Goal: Task Accomplishment & Management: Manage account settings

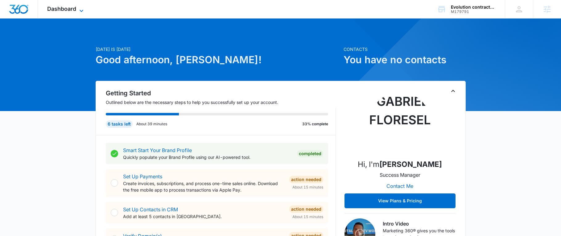
click at [78, 11] on icon at bounding box center [81, 10] width 7 height 7
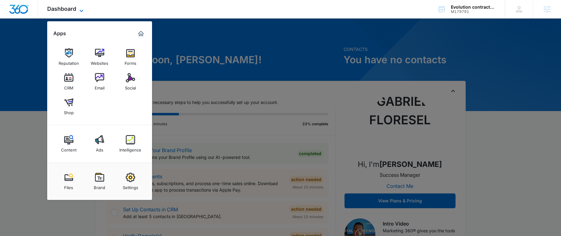
click at [78, 8] on icon at bounding box center [81, 10] width 7 height 7
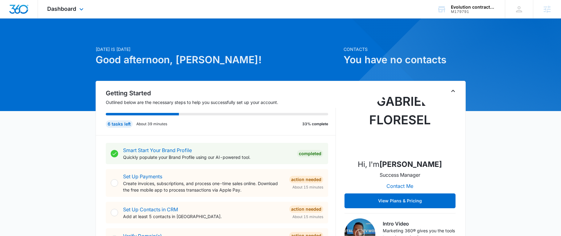
click at [76, 5] on div "Dashboard Apps Reputation Websites Forms CRM Email Social Shop Content Ads Inte…" at bounding box center [66, 9] width 56 height 18
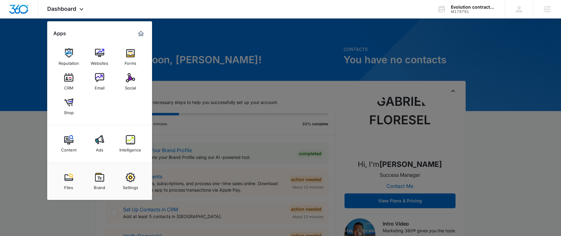
click at [127, 175] on img at bounding box center [130, 177] width 9 height 9
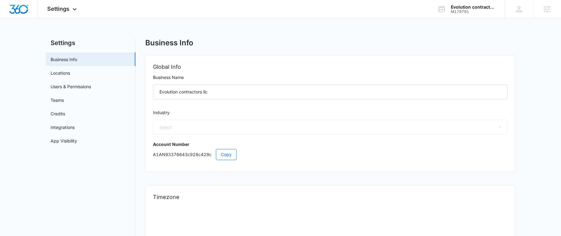
select select "4"
select select "US"
select select "America/Los_Angeles"
click at [77, 144] on link "App Visibility" at bounding box center [64, 141] width 27 height 6
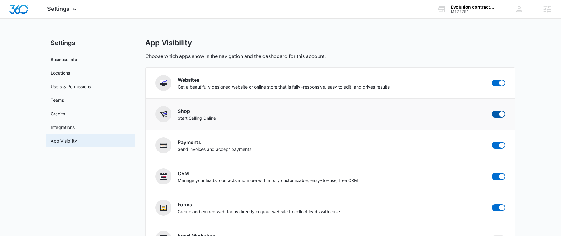
click at [502, 117] on span at bounding box center [499, 114] width 14 height 7
click at [492, 111] on input "checkbox" at bounding box center [491, 110] width 0 height 0
checkbox input "false"
click at [16, 6] on img "Dashboard" at bounding box center [19, 9] width 20 height 9
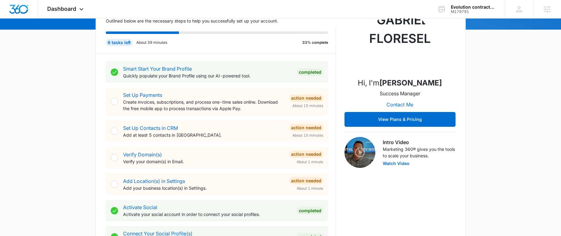
scroll to position [93, 0]
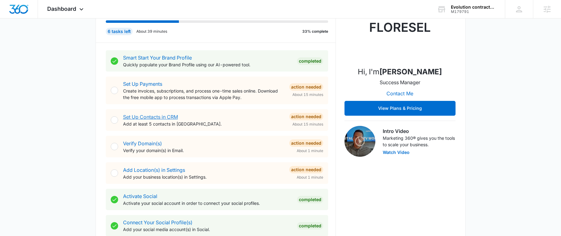
click at [159, 116] on link "Set Up Contacts in CRM" at bounding box center [150, 117] width 55 height 6
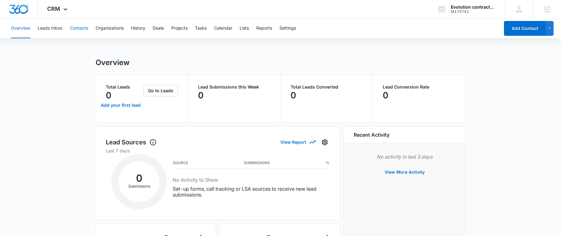
click at [81, 29] on button "Contacts" at bounding box center [79, 29] width 18 height 20
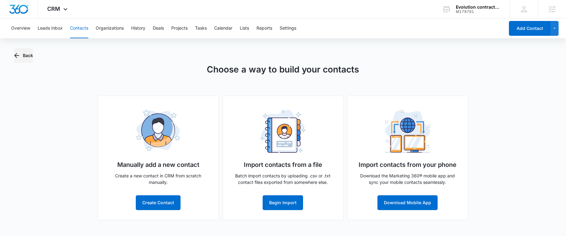
click at [23, 53] on button "Back" at bounding box center [23, 55] width 19 height 15
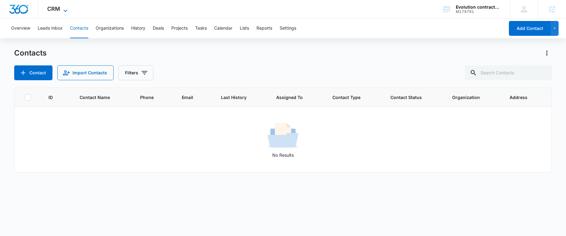
drag, startPoint x: 24, startPoint y: 11, endPoint x: 57, endPoint y: 10, distance: 32.7
click at [24, 11] on img "Dashboard" at bounding box center [19, 9] width 20 height 9
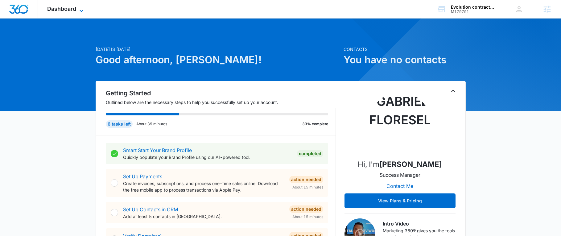
click at [61, 7] on span "Dashboard" at bounding box center [61, 9] width 29 height 6
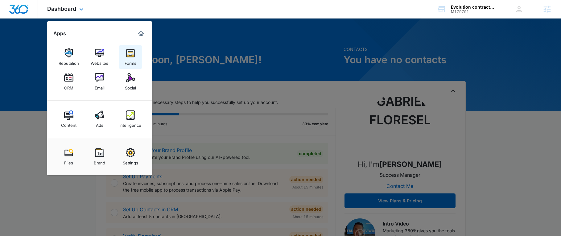
click at [130, 56] on img at bounding box center [130, 52] width 9 height 9
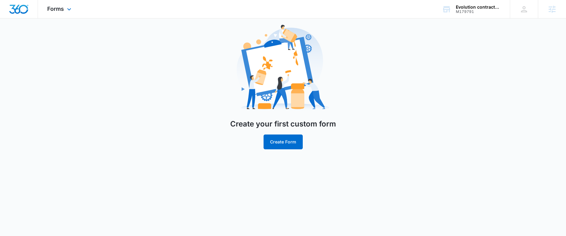
click at [51, 18] on div "Forms Apps Reputation Websites Forms CRM Email Social Content Ads Intelligence …" at bounding box center [60, 9] width 44 height 18
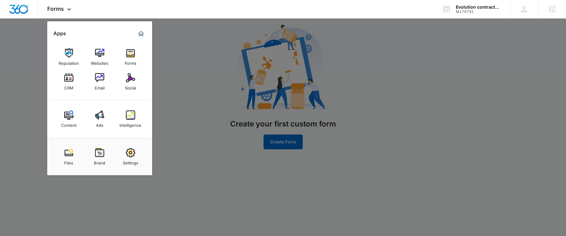
click at [68, 84] on div "CRM" at bounding box center [68, 86] width 9 height 8
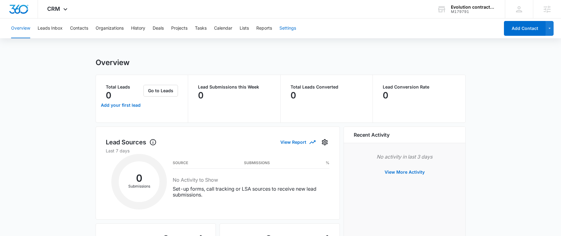
click at [287, 29] on button "Settings" at bounding box center [287, 29] width 17 height 20
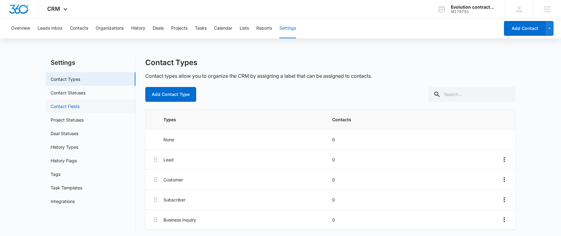
click at [80, 106] on link "Contact Fields" at bounding box center [65, 106] width 29 height 6
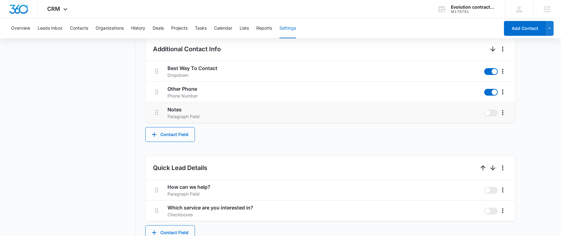
scroll to position [339, 0]
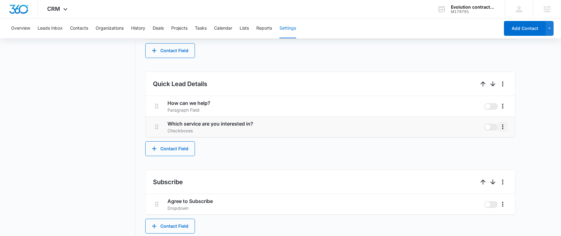
click at [503, 128] on icon "More" at bounding box center [502, 126] width 1 height 5
click at [505, 142] on button "Edit" at bounding box center [515, 143] width 35 height 9
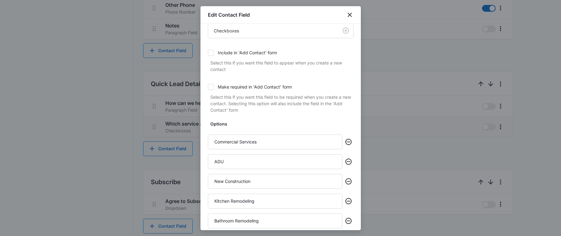
scroll to position [135, 0]
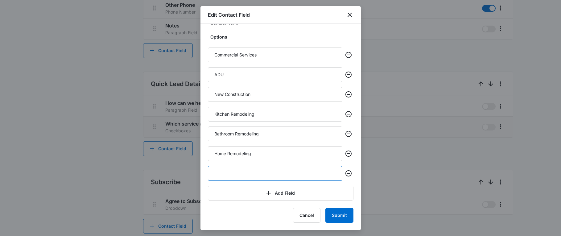
click at [239, 178] on input "text" at bounding box center [275, 173] width 134 height 15
type input "General Inquiry"
click at [325, 217] on button "Submit" at bounding box center [339, 215] width 28 height 15
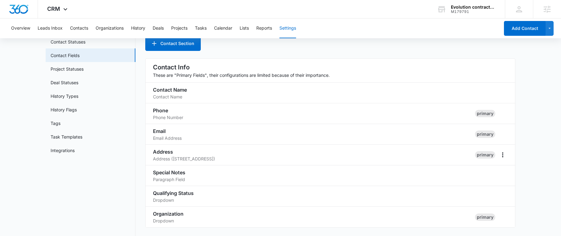
scroll to position [0, 0]
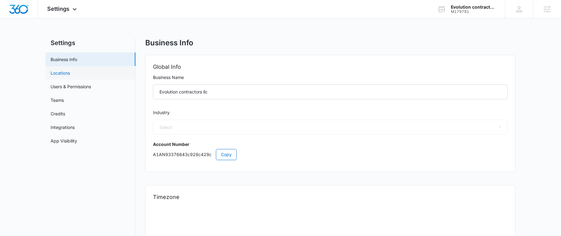
select select "4"
select select "US"
select select "America/Los_Angeles"
click at [64, 112] on link "Credits" at bounding box center [58, 113] width 14 height 6
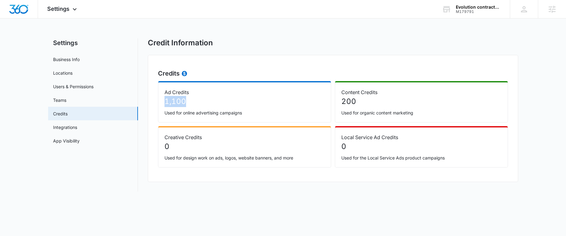
drag, startPoint x: 195, startPoint y: 103, endPoint x: 158, endPoint y: 103, distance: 36.7
click at [158, 103] on div "Ad Credits 1,100 Used for online advertising campaigns" at bounding box center [244, 101] width 173 height 41
click at [217, 98] on p "1,100" at bounding box center [244, 101] width 160 height 11
click at [68, 10] on span "Settings" at bounding box center [58, 9] width 22 height 6
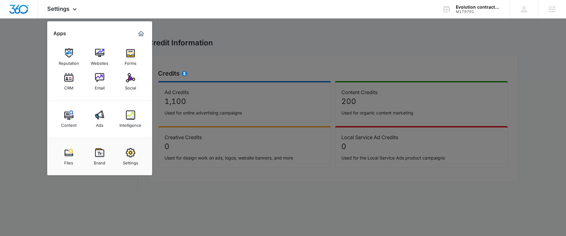
click at [96, 161] on div "Brand" at bounding box center [99, 161] width 11 height 8
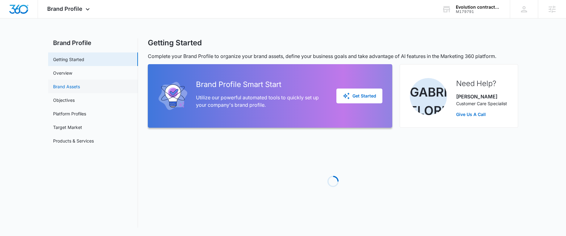
click at [68, 83] on link "Brand Assets" at bounding box center [66, 86] width 27 height 6
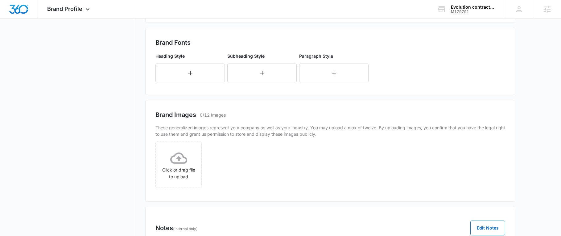
scroll to position [216, 0]
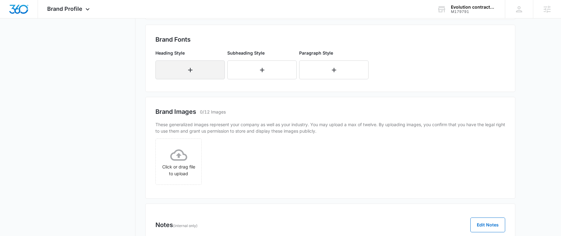
click at [177, 66] on button "button" at bounding box center [189, 69] width 69 height 19
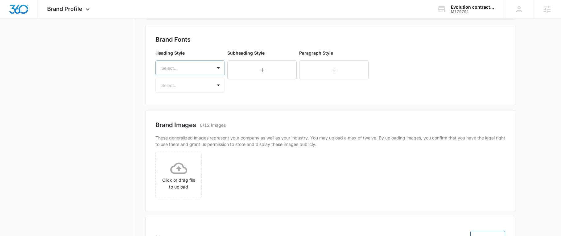
click at [196, 69] on div at bounding box center [182, 68] width 43 height 8
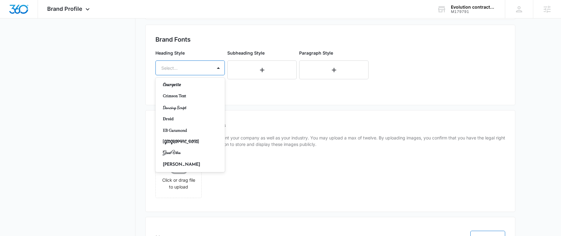
scroll to position [123, 0]
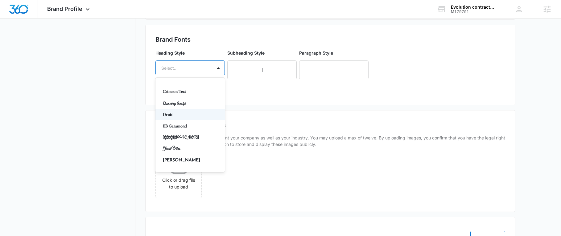
click at [180, 113] on p "Droid" at bounding box center [189, 114] width 53 height 6
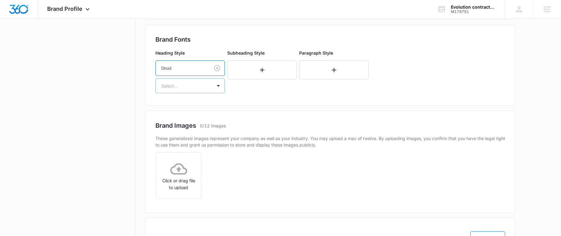
click at [180, 89] on div at bounding box center [182, 86] width 43 height 8
click at [175, 107] on p "Regular" at bounding box center [189, 107] width 53 height 6
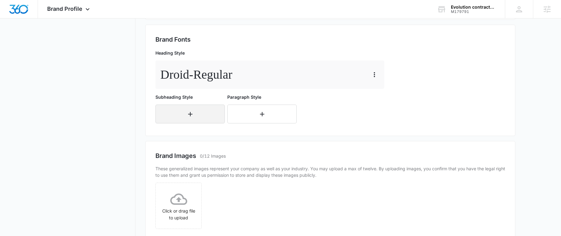
click at [179, 115] on button "button" at bounding box center [189, 114] width 69 height 19
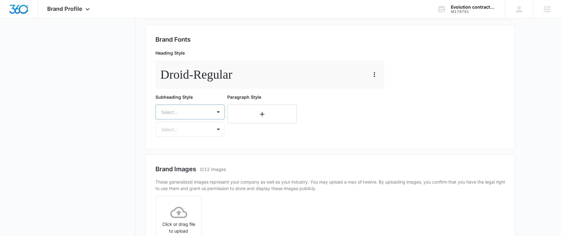
click at [190, 106] on div "Select..." at bounding box center [184, 112] width 56 height 14
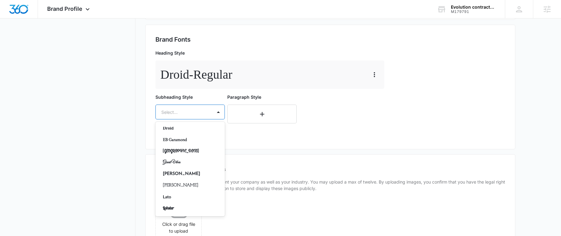
scroll to position [154, 0]
click at [182, 130] on p "Droid" at bounding box center [189, 128] width 53 height 6
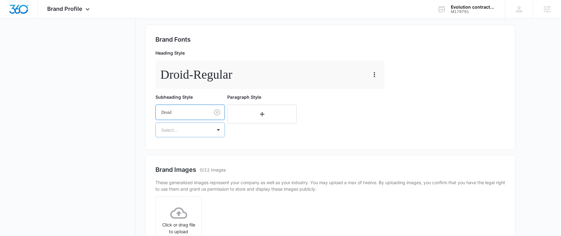
click at [182, 129] on div at bounding box center [182, 130] width 43 height 8
click at [184, 152] on p "Regular" at bounding box center [189, 151] width 53 height 6
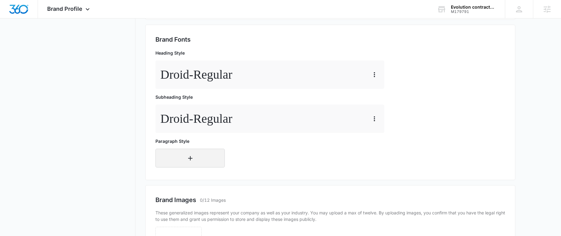
click at [181, 159] on button "button" at bounding box center [189, 158] width 69 height 19
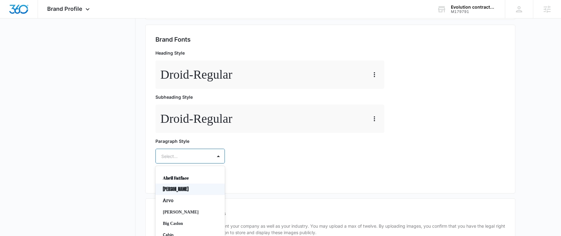
click at [186, 157] on div "50 results available. Use Up and Down to choose options, press Enter to select …" at bounding box center [189, 156] width 69 height 15
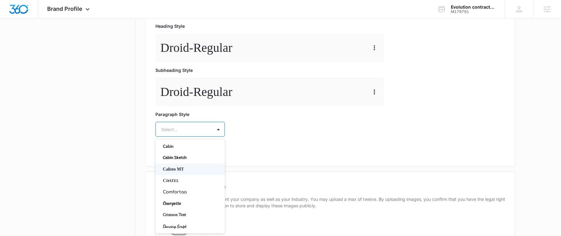
scroll to position [93, 0]
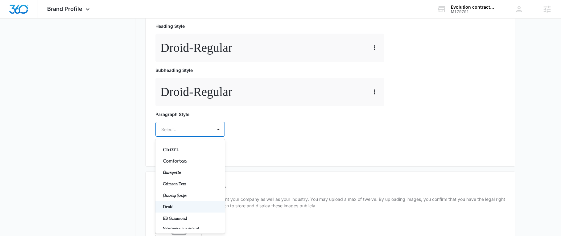
click at [175, 206] on p "Droid" at bounding box center [189, 207] width 53 height 6
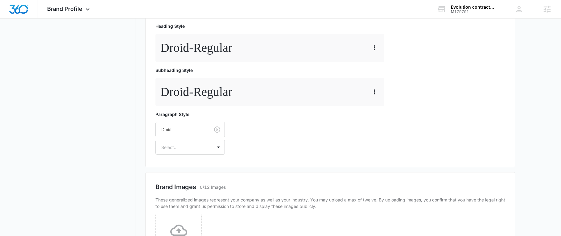
click at [183, 157] on div "Heading Style Droid - Regular Subheading Style Droid - Regular Paragraph Style …" at bounding box center [270, 88] width 231 height 137
click at [184, 148] on div at bounding box center [182, 147] width 43 height 8
click at [178, 170] on p "Regular" at bounding box center [189, 169] width 53 height 6
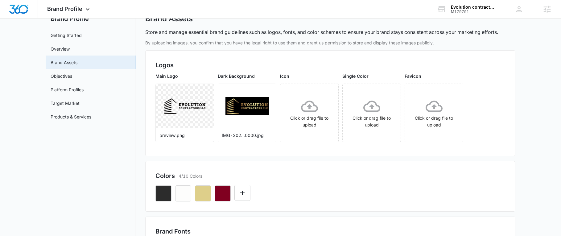
scroll to position [0, 0]
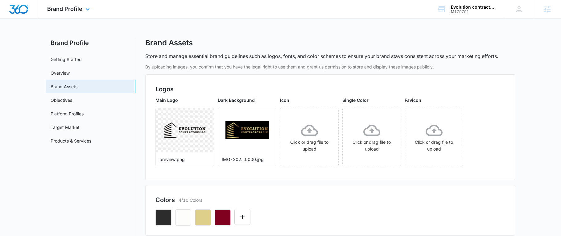
click at [5, 10] on div at bounding box center [19, 9] width 38 height 18
click at [13, 9] on img "Dashboard" at bounding box center [19, 9] width 20 height 9
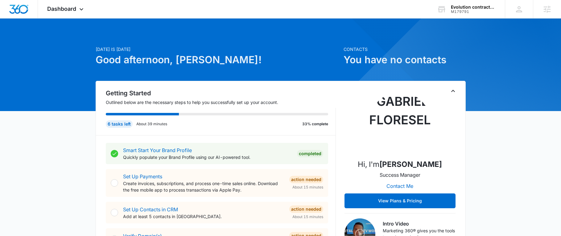
scroll to position [93, 0]
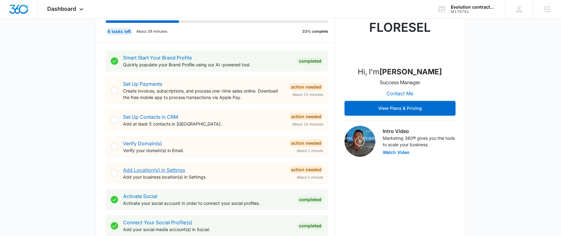
click at [141, 169] on link "Add Location(s) in Settings" at bounding box center [154, 170] width 62 height 6
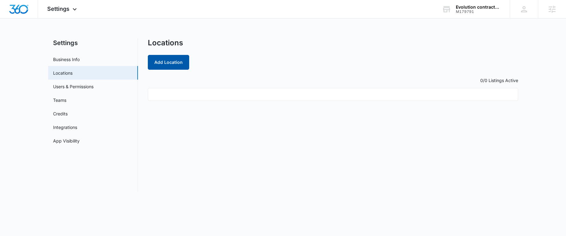
click at [179, 58] on button "Add Location" at bounding box center [168, 62] width 41 height 15
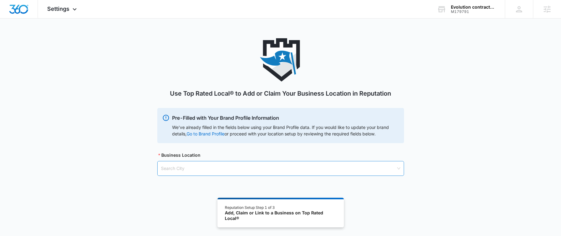
click at [186, 168] on input "search" at bounding box center [278, 168] width 235 height 14
type input "Irvine"
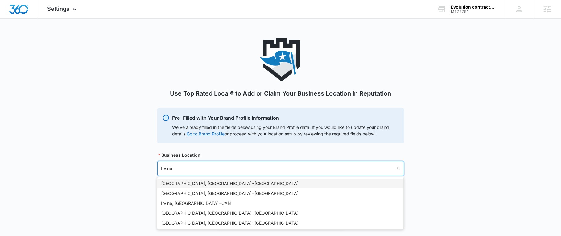
click at [185, 184] on div "Irvine, CA - USA" at bounding box center [280, 183] width 239 height 7
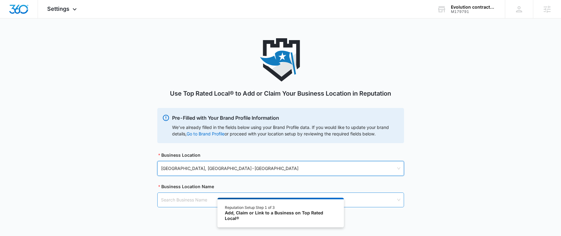
click at [186, 192] on div "Search Business Name" at bounding box center [280, 199] width 247 height 15
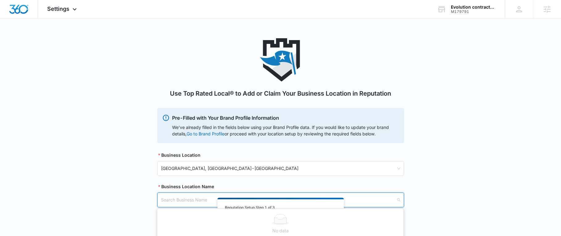
click at [179, 203] on input "search" at bounding box center [278, 200] width 235 height 14
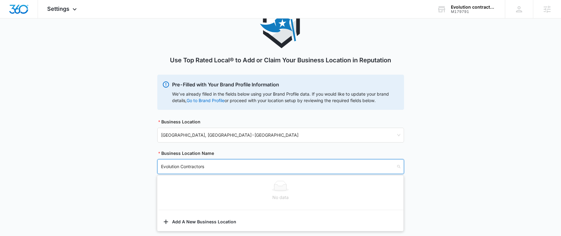
scroll to position [34, 0]
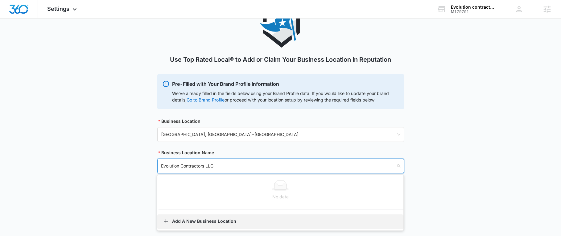
type input "Evolution Contractors LLC"
click at [235, 218] on button "Add A New Business Location" at bounding box center [280, 221] width 246 height 15
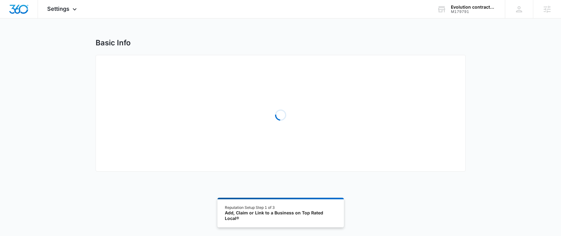
select select "California"
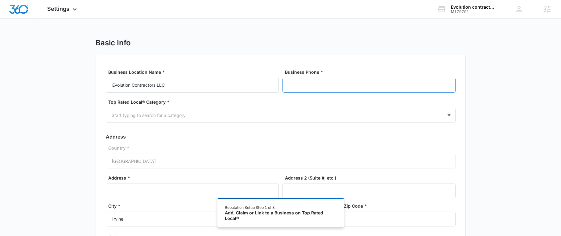
click at [344, 84] on input "Business Phone *" at bounding box center [369, 85] width 173 height 15
paste input "(949) 929-1513"
type input "(949) 929-1513"
click at [208, 121] on div "Start typing to search for a category" at bounding box center [274, 115] width 337 height 14
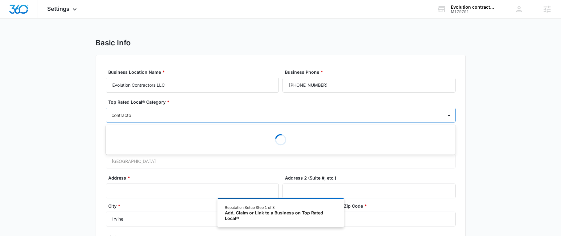
type input "contractor"
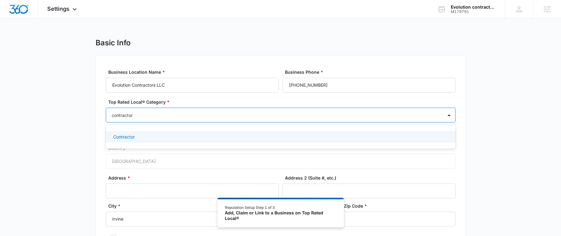
click at [119, 134] on p "Contractor" at bounding box center [124, 137] width 22 height 6
click at [519, 124] on div "Basic Info Business Location Name * Evolution Contractors LLC Business Phone * …" at bounding box center [280, 159] width 561 height 242
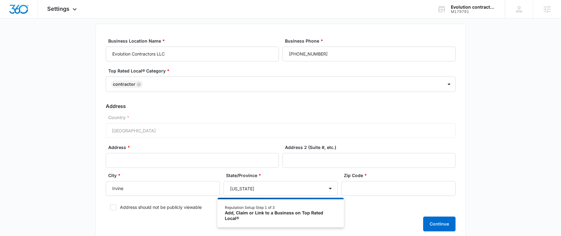
scroll to position [76, 0]
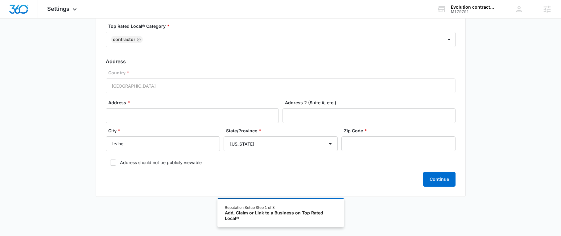
click at [119, 162] on label "Address should not be publicly viewable" at bounding box center [281, 162] width 350 height 6
click at [110, 162] on input "Address should not be publicly viewable" at bounding box center [108, 162] width 4 height 4
checkbox input "true"
click at [214, 112] on input "Address *" at bounding box center [192, 115] width 173 height 15
paste input "3395 Michelson Dr"
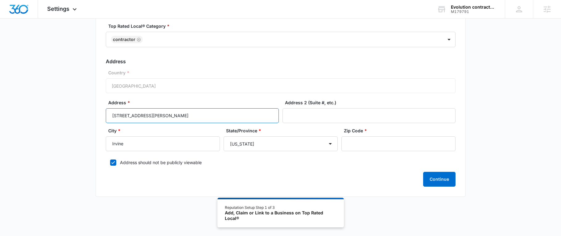
type input "3395 Michelson Dr"
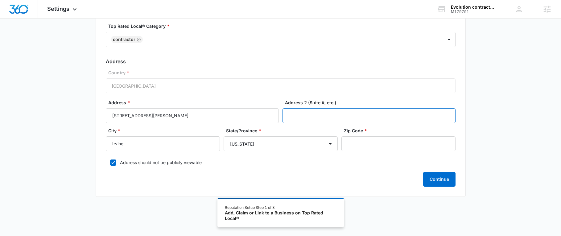
click at [377, 111] on input "Address 2 (Suite #, etc.)" at bounding box center [369, 115] width 173 height 15
paste input "Apt 2403"
type input "Apt 2403"
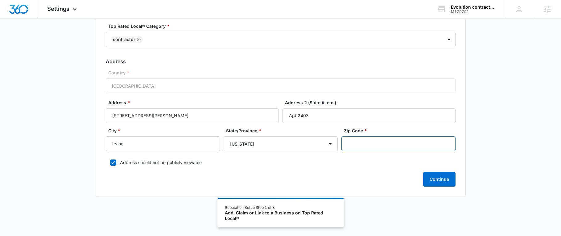
click at [414, 139] on input "Zip Code *" at bounding box center [398, 143] width 114 height 15
paste input "92612"
type input "92612"
click at [438, 180] on button "Continue" at bounding box center [439, 179] width 32 height 15
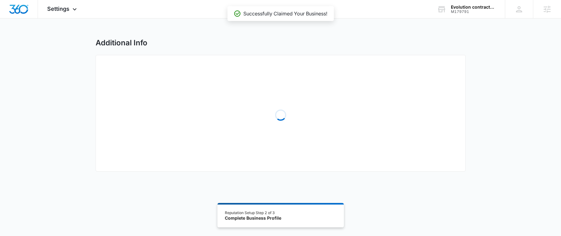
select select "2021"
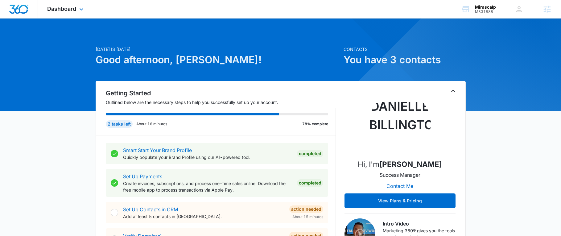
click at [64, 5] on div "Dashboard Apps Reputation Forms CRM Email Social Content Ads Intelligence Files…" at bounding box center [66, 9] width 56 height 18
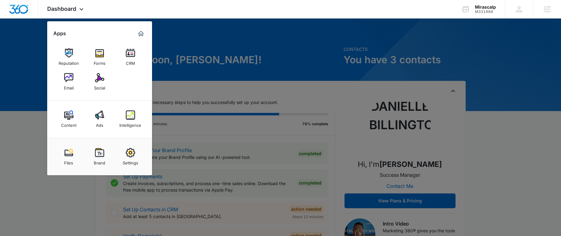
click at [66, 55] on img at bounding box center [68, 52] width 9 height 9
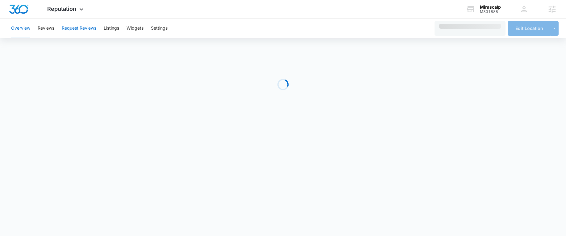
click at [77, 26] on button "Request Reviews" at bounding box center [79, 29] width 35 height 20
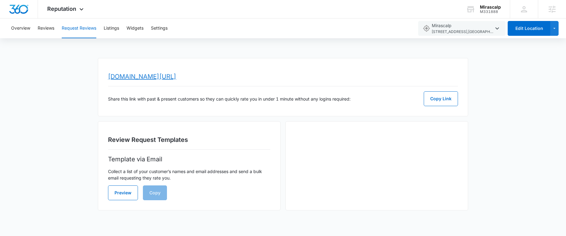
click at [168, 75] on link "[DOMAIN_NAME][URL]" at bounding box center [142, 76] width 68 height 7
